Goal: Transaction & Acquisition: Purchase product/service

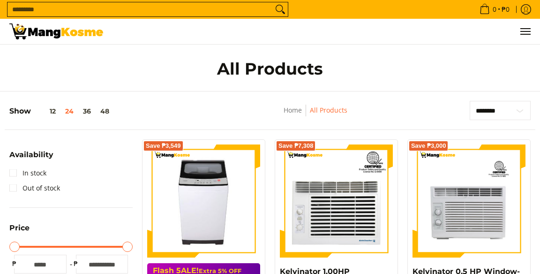
click at [209, 12] on input "Search..." at bounding box center [139, 9] width 265 height 14
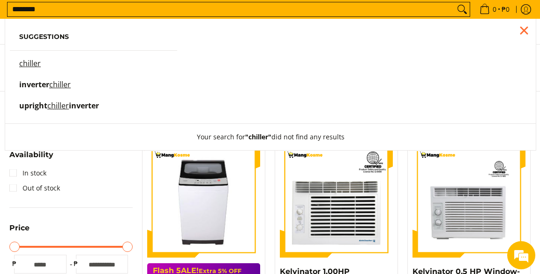
type input "*******"
click at [455, 2] on button "Search" at bounding box center [462, 9] width 15 height 14
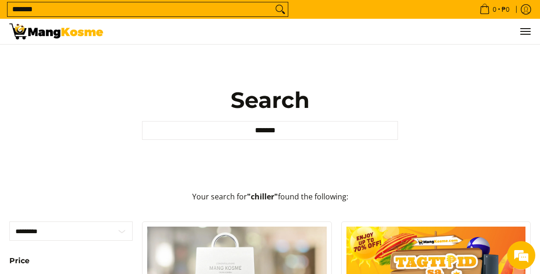
click at [281, 7] on icon "Search" at bounding box center [280, 9] width 15 height 14
click at [138, 10] on input "*******" at bounding box center [139, 9] width 265 height 14
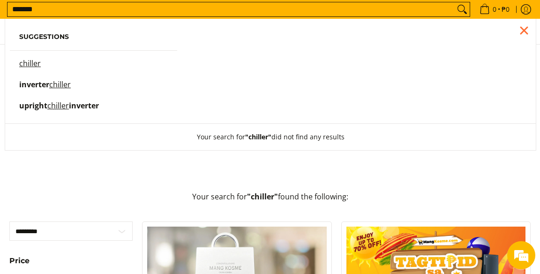
click at [32, 87] on span "inverter" at bounding box center [34, 84] width 30 height 10
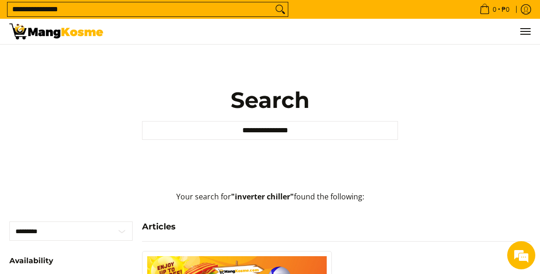
click at [277, 10] on icon "Search" at bounding box center [280, 9] width 15 height 14
click at [121, 13] on input "**********" at bounding box center [139, 9] width 265 height 14
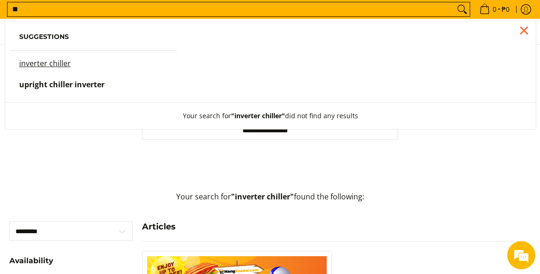
type input "*"
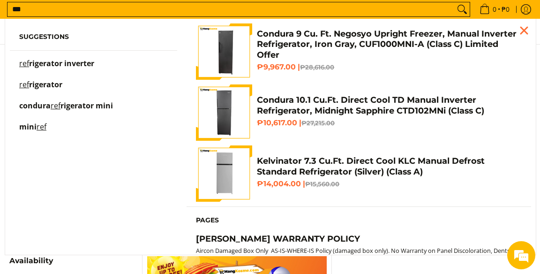
type input "***"
click at [30, 66] on span "rigerator inverter" at bounding box center [61, 63] width 65 height 10
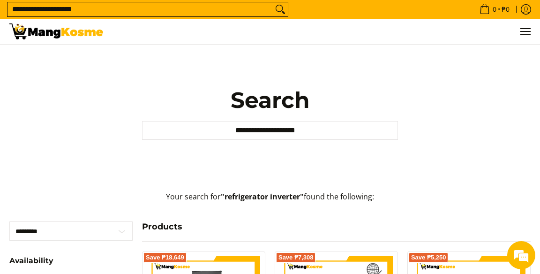
click at [49, 33] on img at bounding box center [56, 31] width 94 height 16
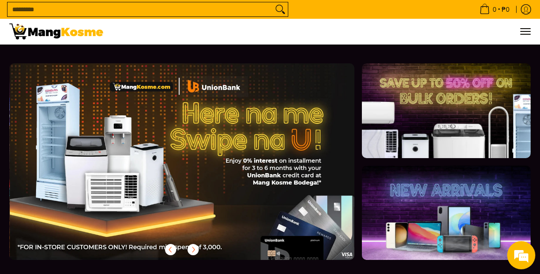
click at [299, 260] on section at bounding box center [270, 162] width 540 height 234
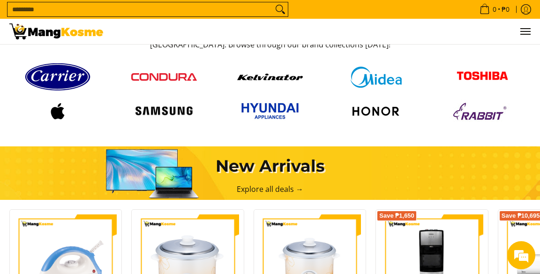
click at [163, 79] on img at bounding box center [164, 76] width 66 height 7
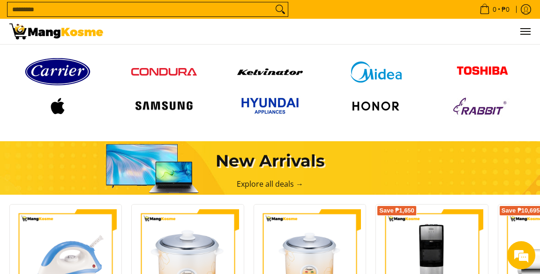
scroll to position [616, 0]
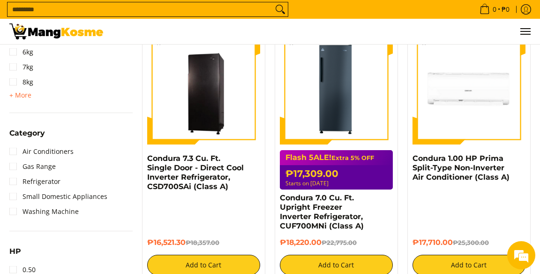
scroll to position [361, 0]
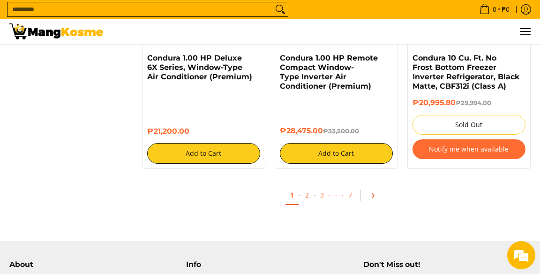
click at [376, 187] on link "Pagination" at bounding box center [376, 195] width 22 height 16
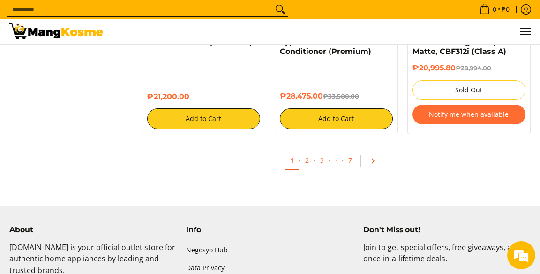
scroll to position [1879, 0]
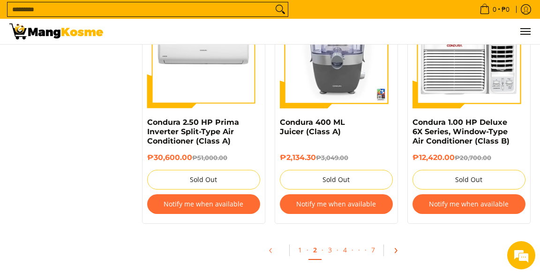
click at [393, 247] on icon "Pagination" at bounding box center [395, 250] width 7 height 7
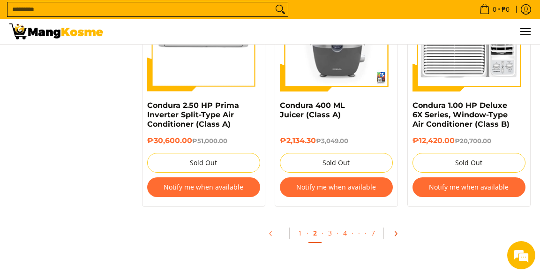
scroll to position [1930, 0]
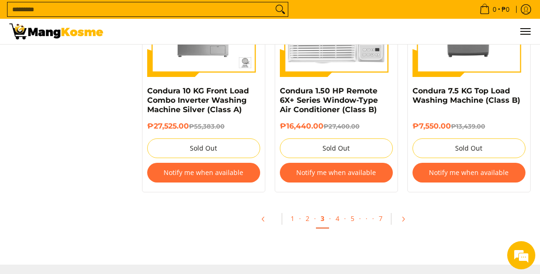
scroll to position [1991, 0]
